Goal: Navigation & Orientation: Understand site structure

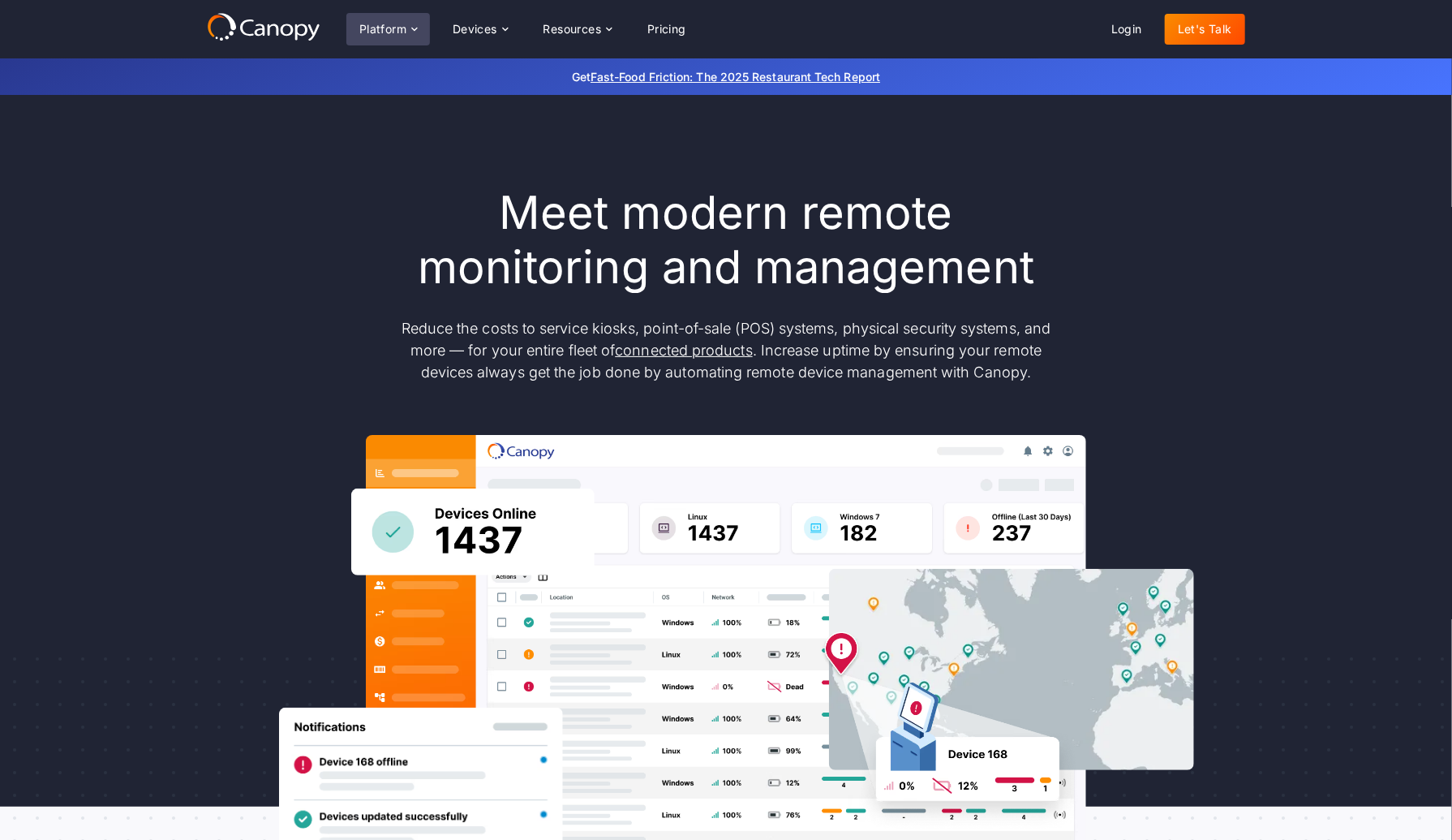
click at [415, 25] on icon at bounding box center [414, 29] width 13 height 13
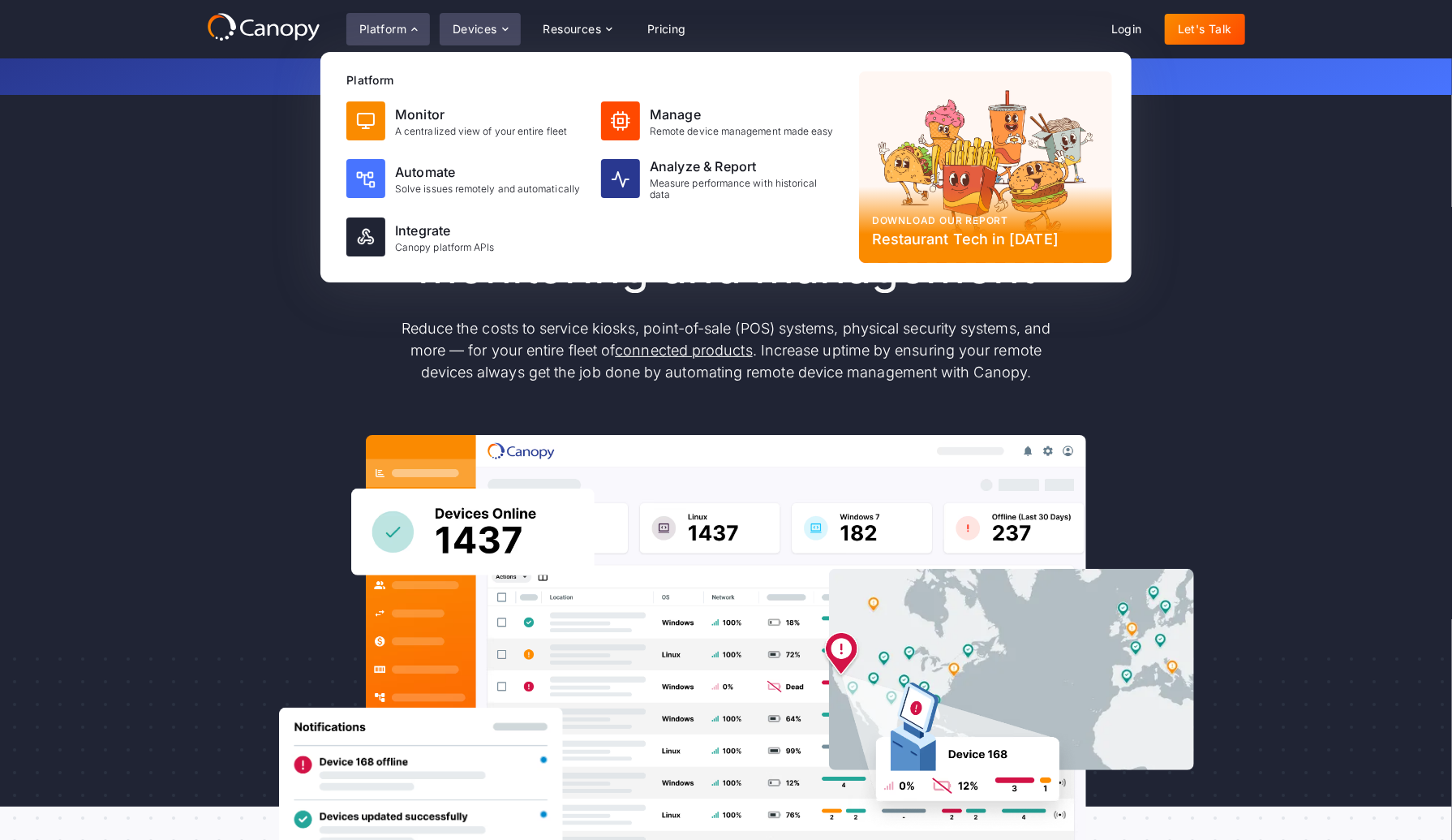
click at [494, 24] on div "Devices" at bounding box center [474, 29] width 45 height 12
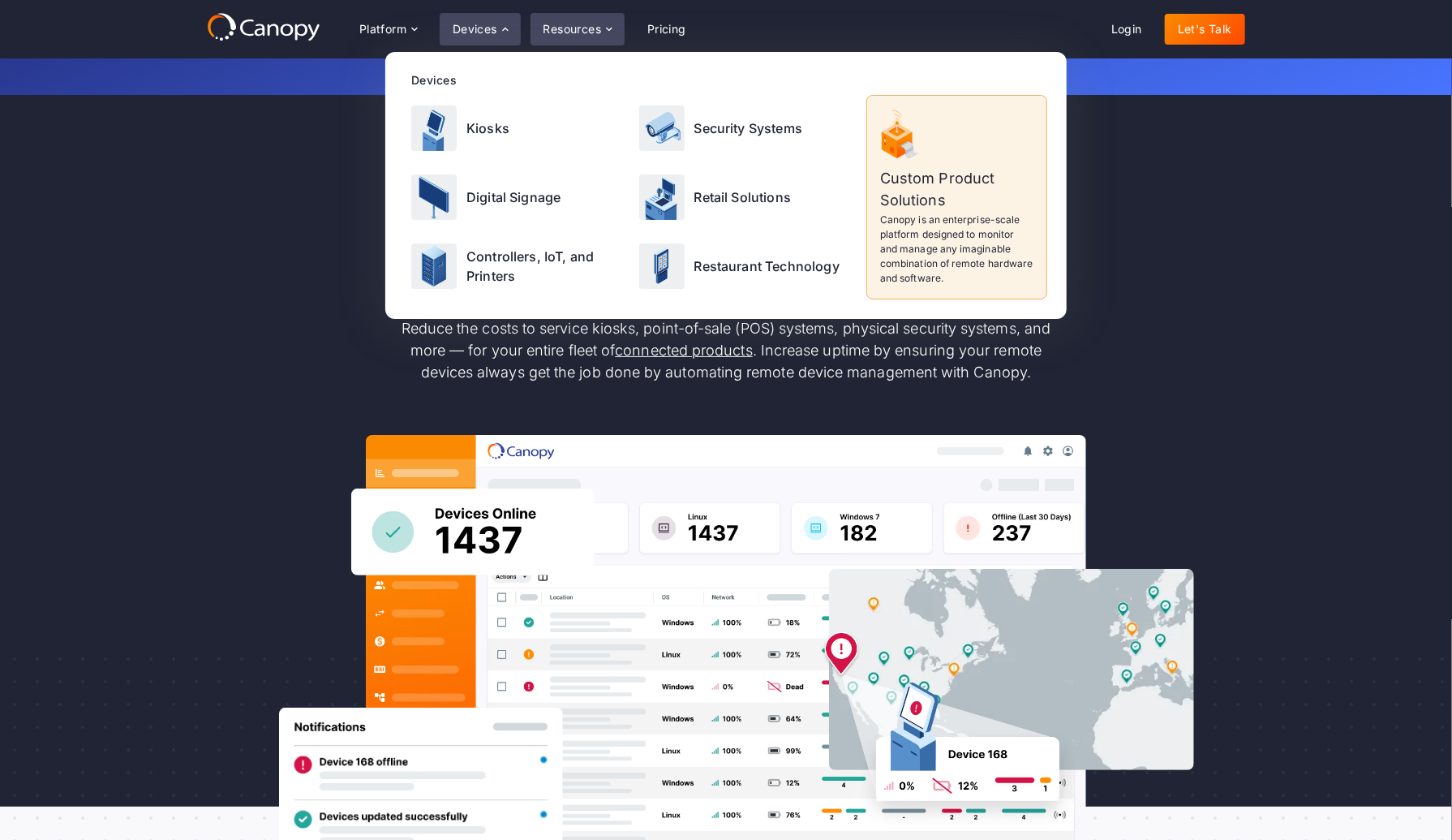
click at [567, 21] on div "Resources" at bounding box center [578, 29] width 94 height 33
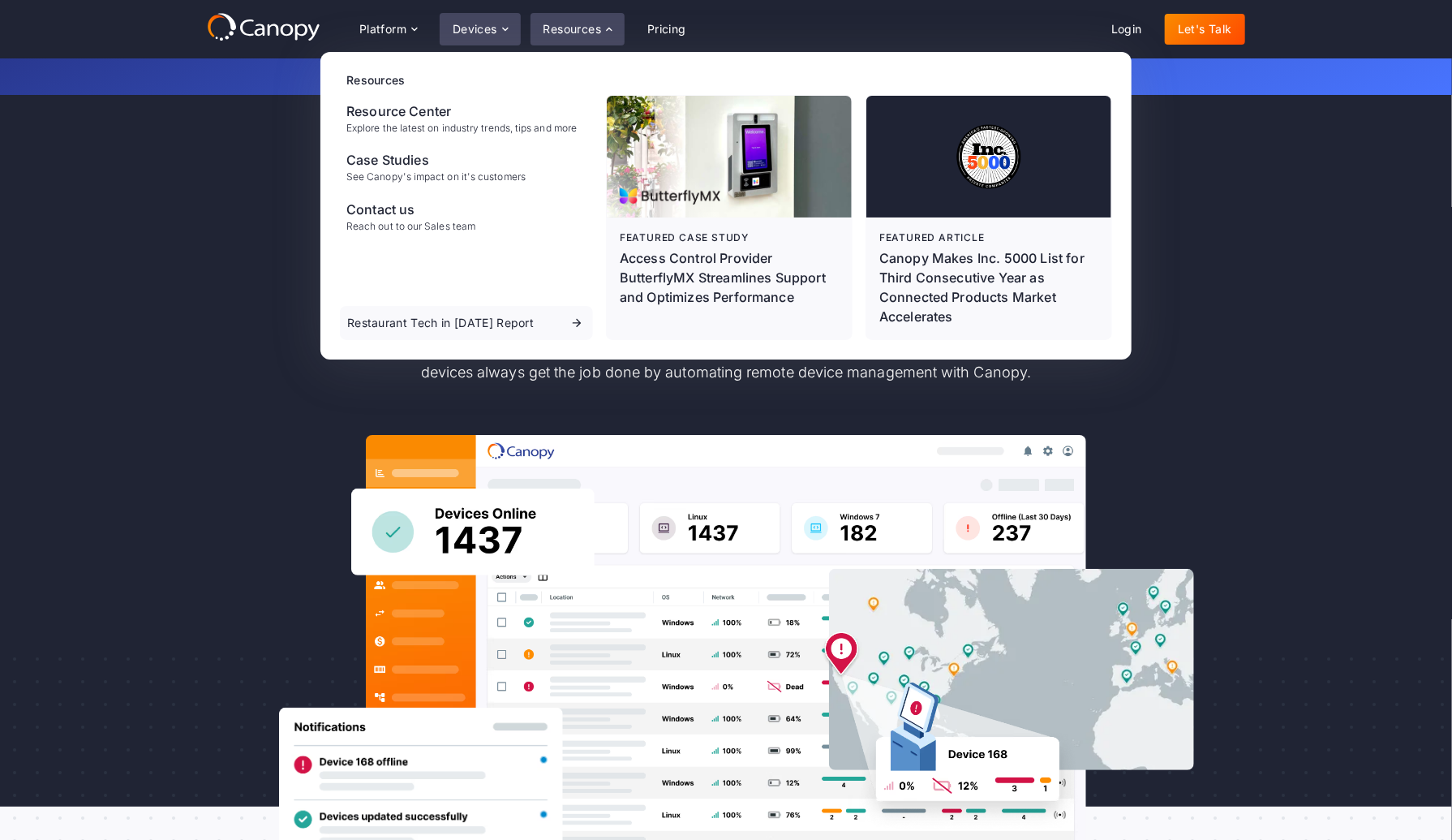
click at [499, 13] on div "Devices" at bounding box center [480, 29] width 82 height 33
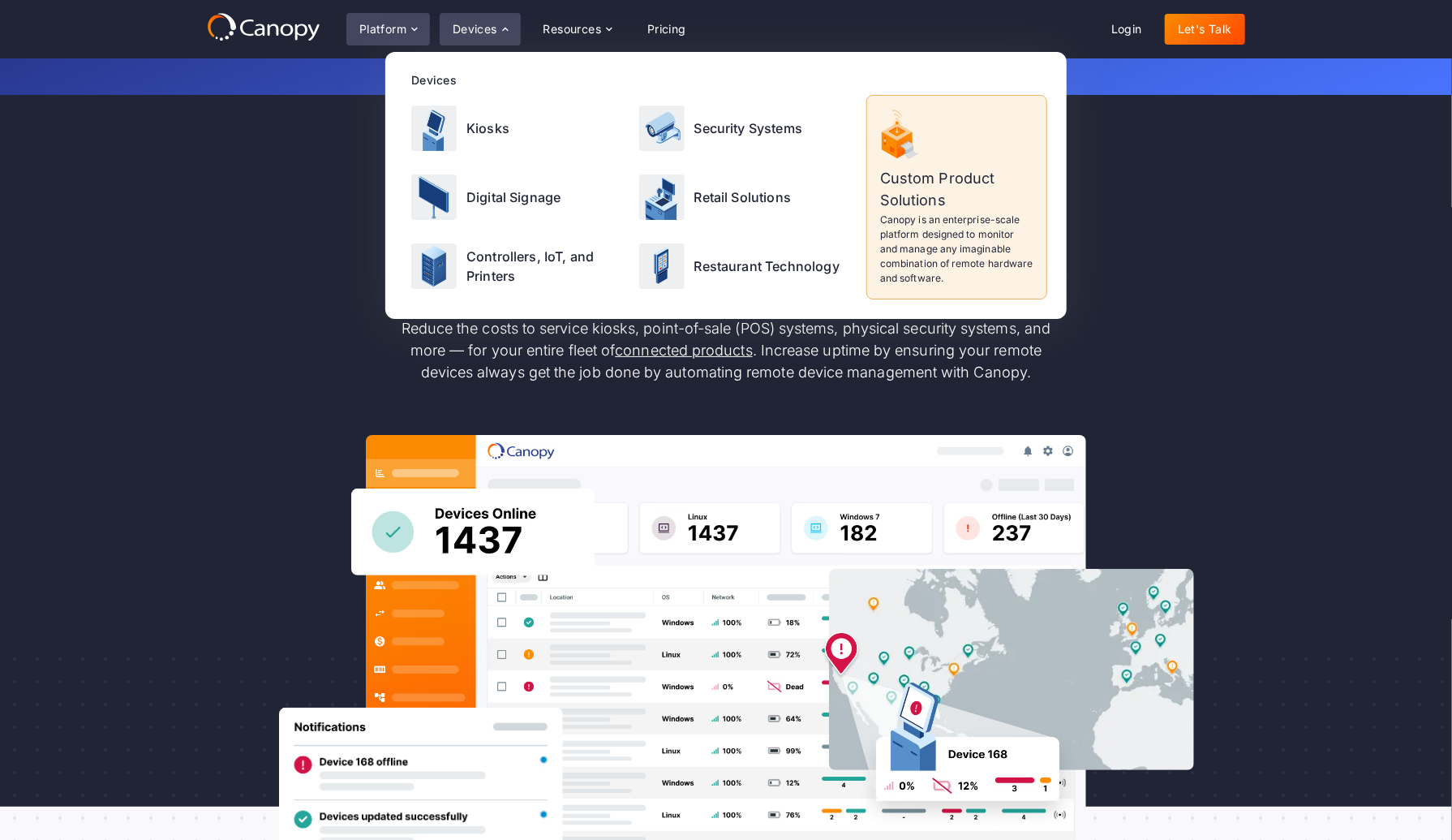
click at [410, 32] on icon at bounding box center [414, 29] width 13 height 13
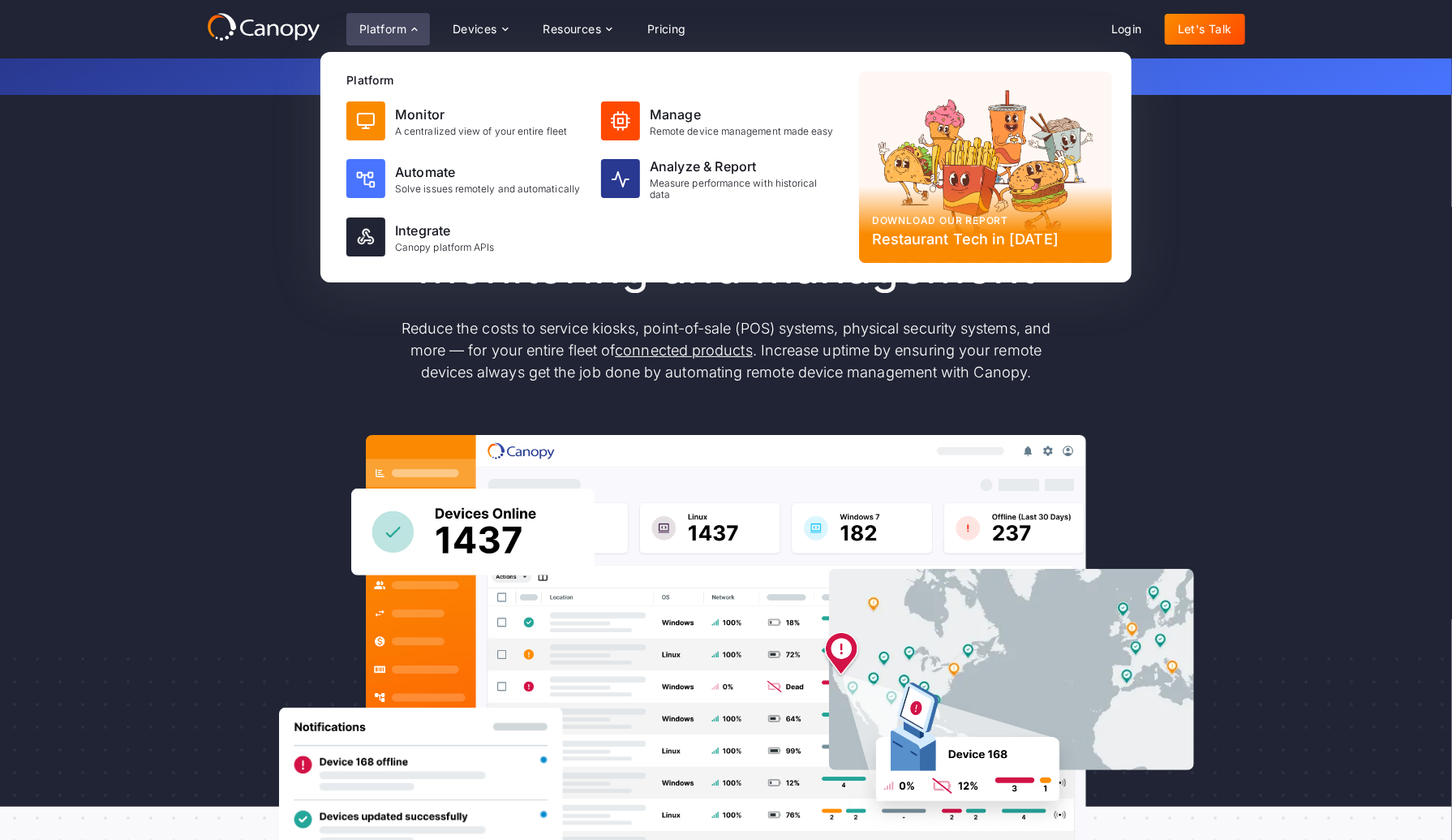
click at [198, 168] on div "Meet modern remote monitoring and management Reduce the costs to service kiosks…" at bounding box center [726, 531] width 1452 height 874
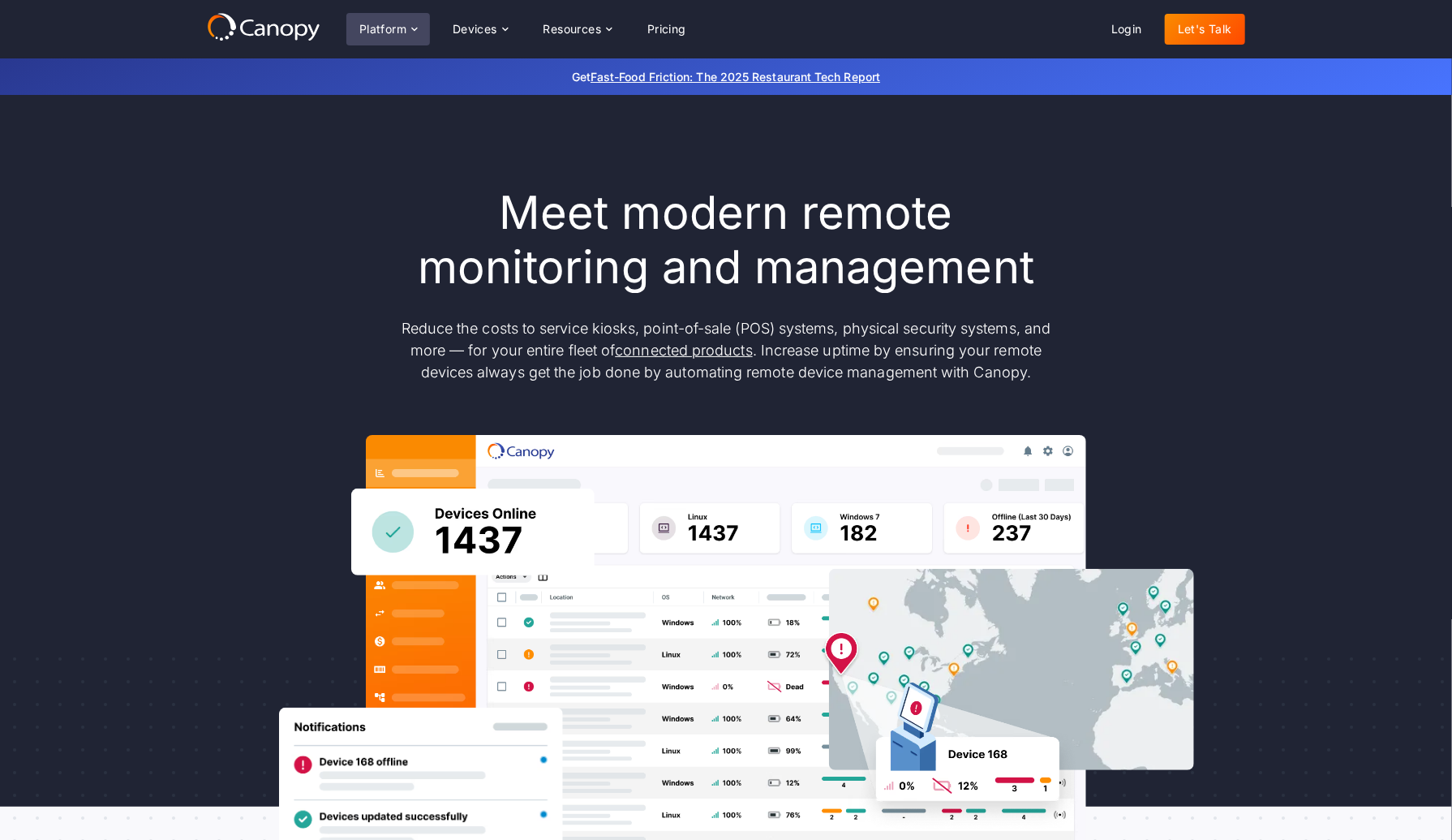
click at [381, 20] on div "Platform" at bounding box center [388, 29] width 83 height 33
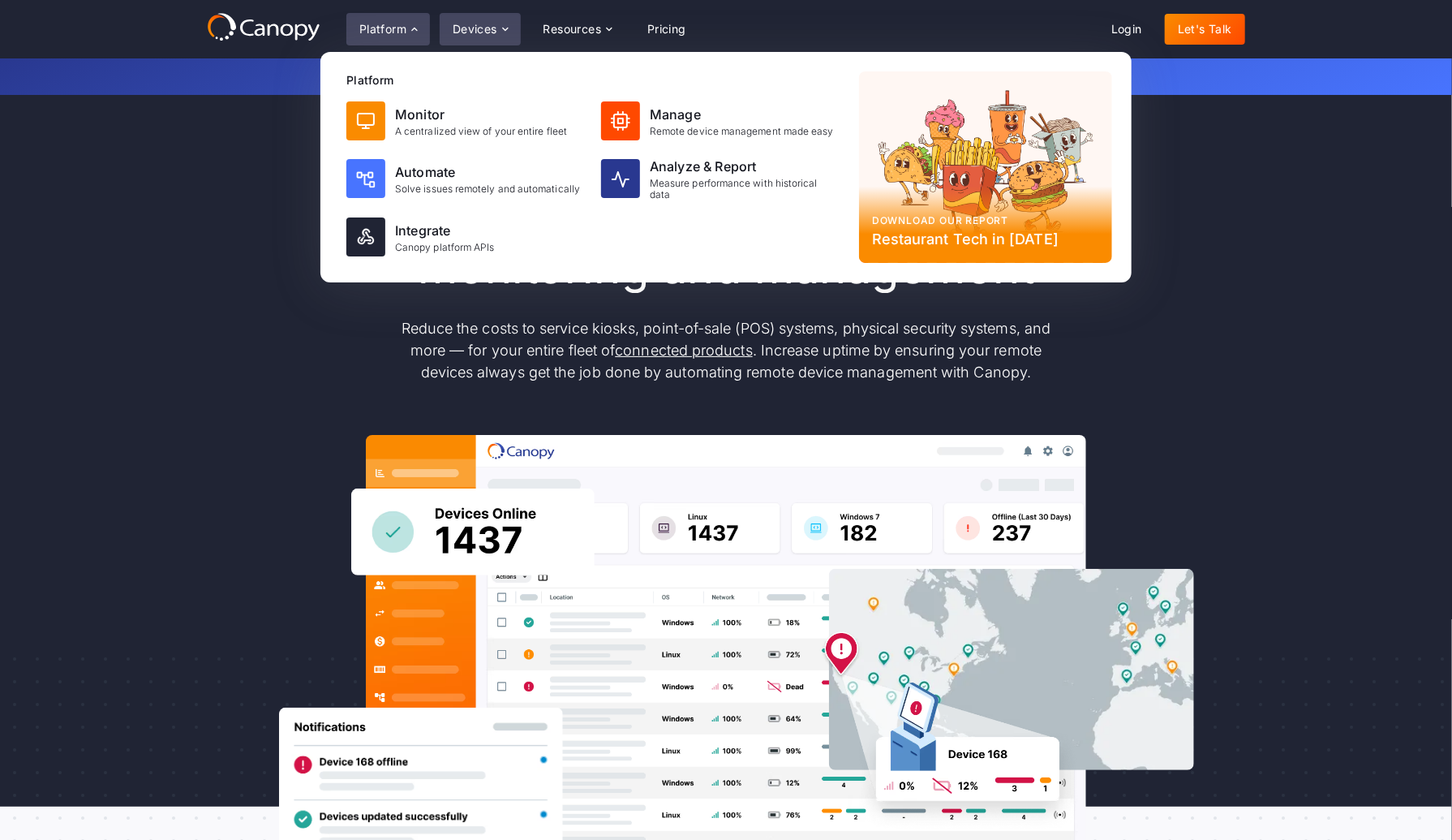
click at [482, 35] on div "Devices" at bounding box center [480, 29] width 82 height 33
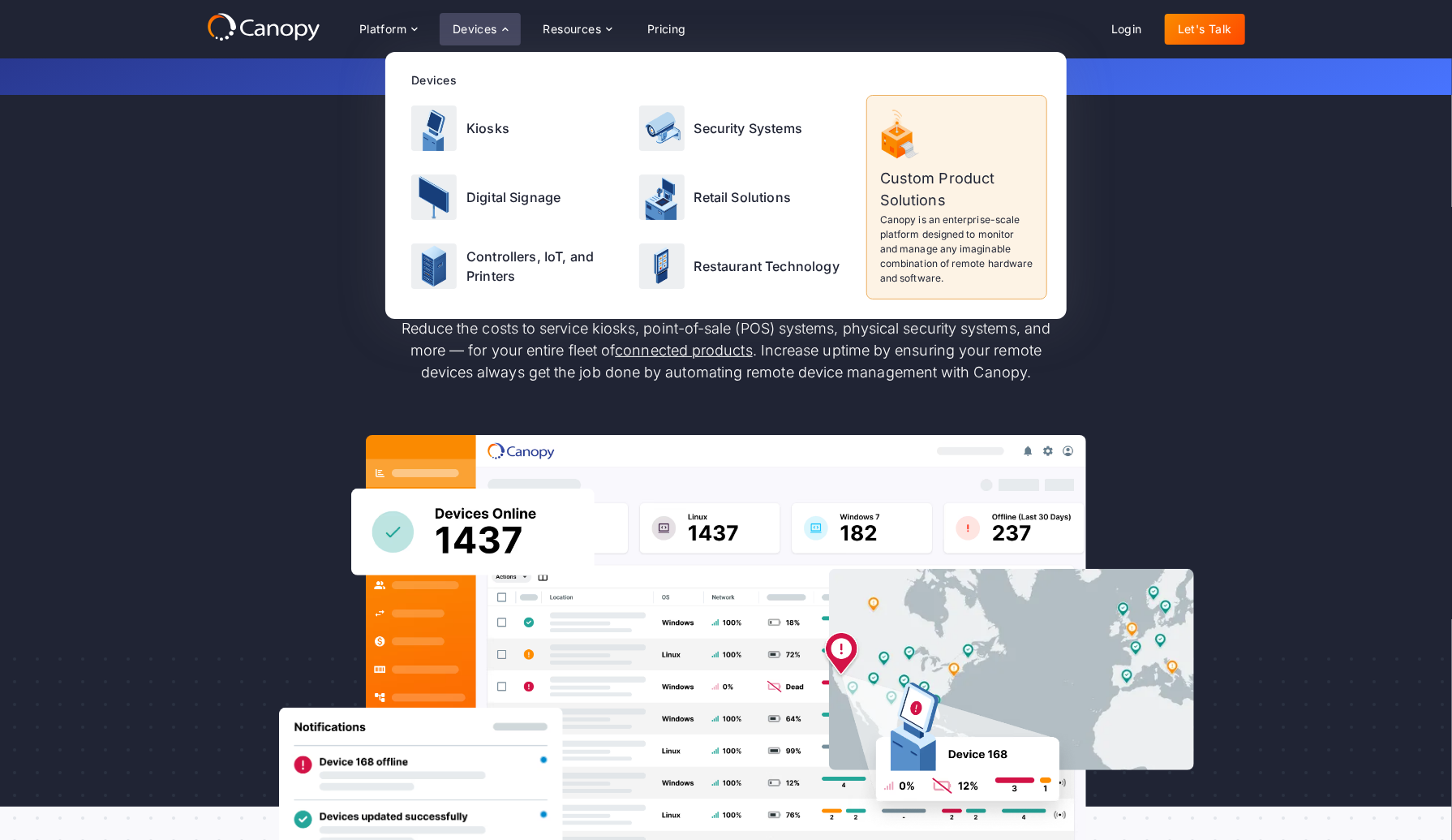
click at [223, 244] on div "Meet modern remote monitoring and management Reduce the costs to service kiosks…" at bounding box center [726, 531] width 1038 height 692
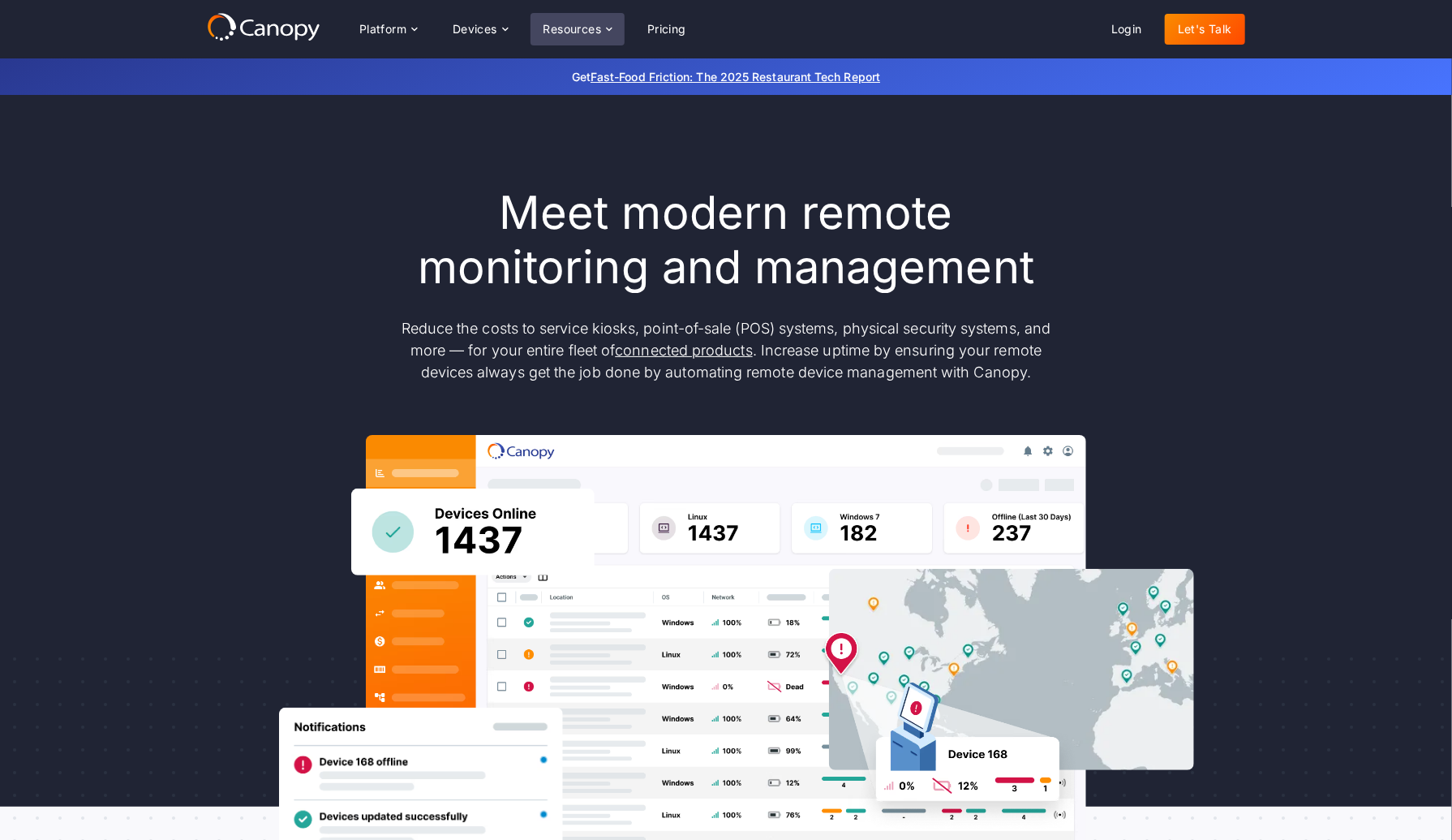
click at [574, 20] on div "Resources" at bounding box center [578, 29] width 94 height 33
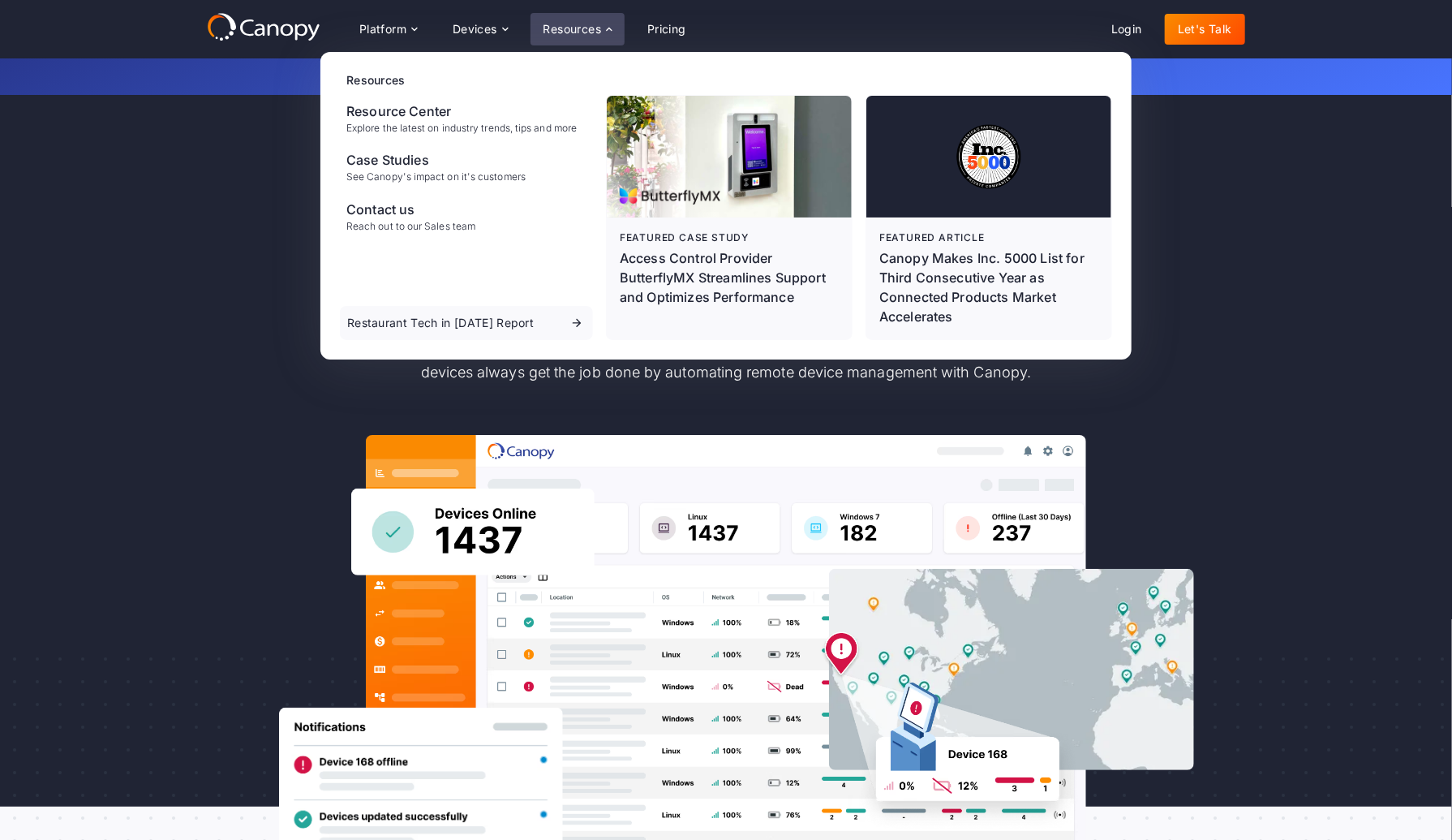
click at [166, 244] on div "Meet modern remote monitoring and management Reduce the costs to service kiosks…" at bounding box center [726, 531] width 1452 height 874
